Goal: Transaction & Acquisition: Purchase product/service

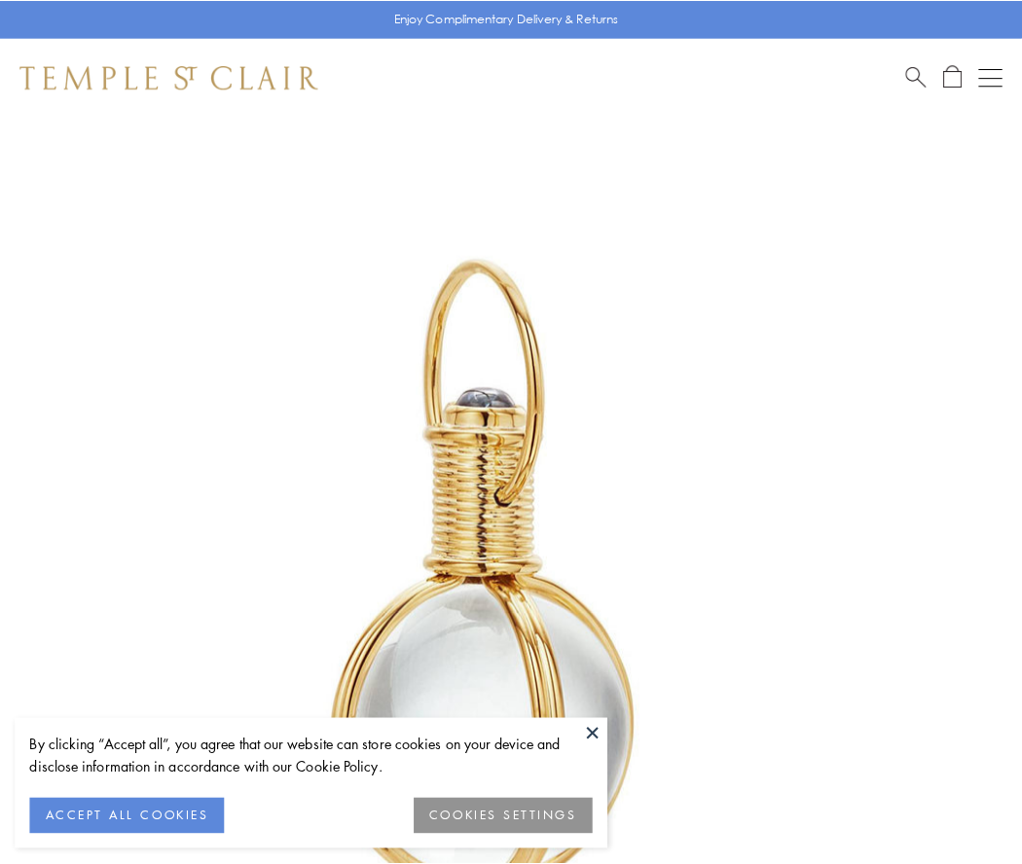
scroll to position [508, 0]
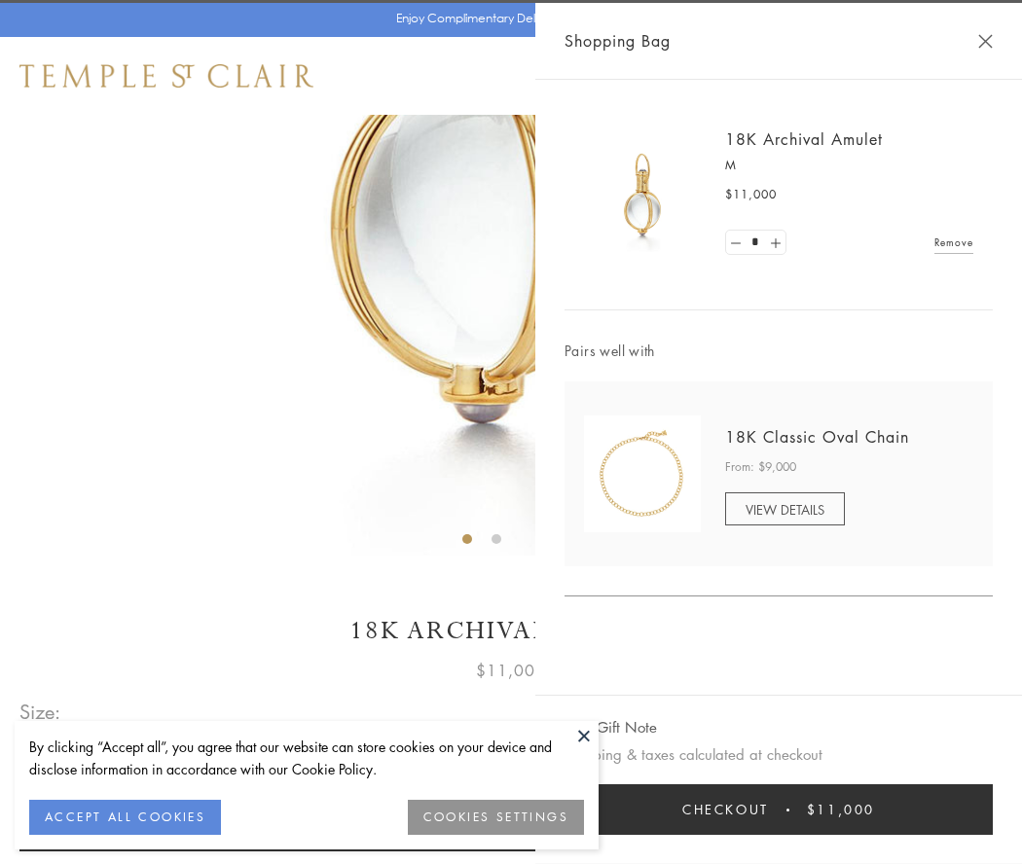
click at [779, 810] on button "Checkout $11,000" at bounding box center [779, 810] width 428 height 51
